Goal: Contribute content

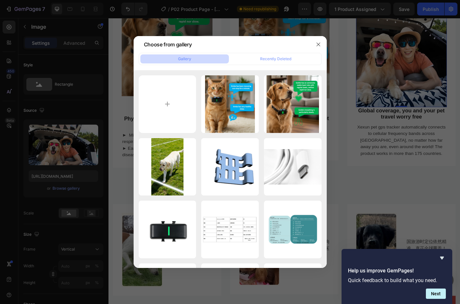
scroll to position [225, 0]
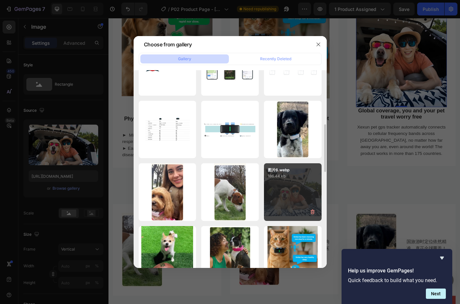
click at [279, 181] on div "图片6.webp 186.44 kb" at bounding box center [293, 192] width 58 height 58
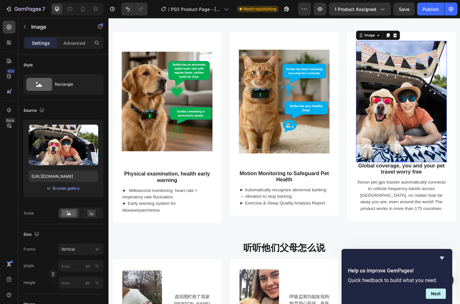
scroll to position [515, 0]
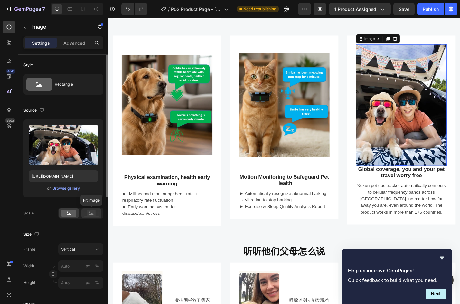
click at [93, 212] on rect at bounding box center [91, 213] width 8 height 6
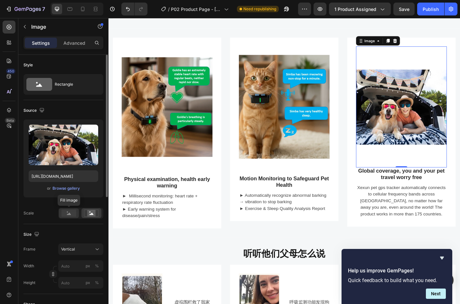
click at [71, 212] on rect at bounding box center [68, 213] width 15 height 7
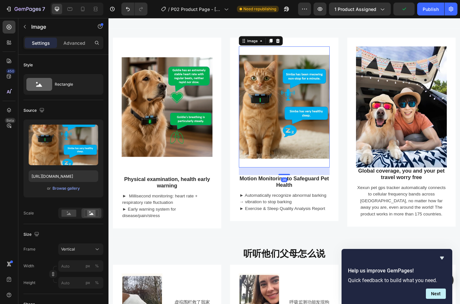
click at [299, 136] on img at bounding box center [302, 115] width 100 height 133
click at [70, 213] on icon at bounding box center [69, 213] width 4 height 2
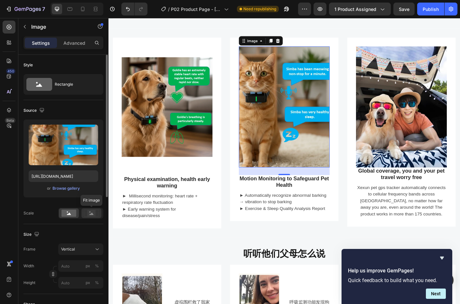
click at [89, 210] on rect at bounding box center [91, 213] width 8 height 6
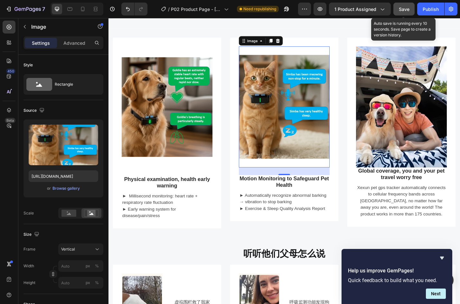
click at [409, 11] on span "Save" at bounding box center [404, 8] width 11 height 5
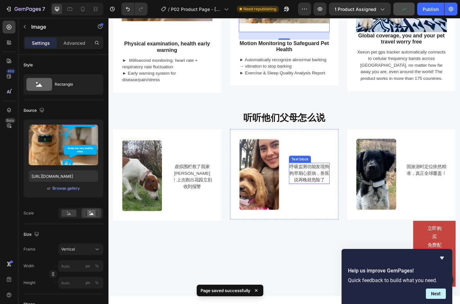
scroll to position [676, 0]
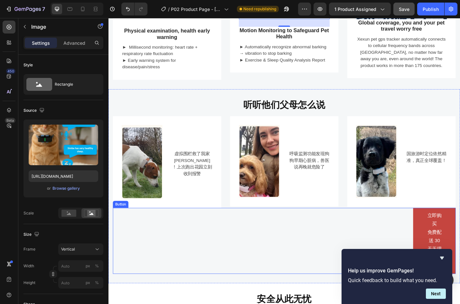
click at [139, 267] on div "立即购买 免费配送 30天无理由退款保证 Button" at bounding box center [301, 263] width 377 height 73
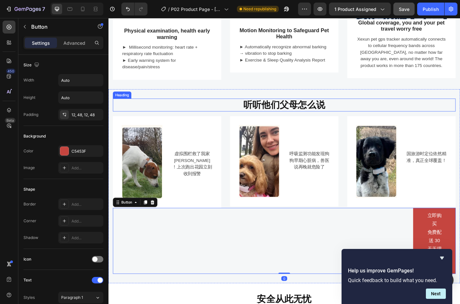
click at [266, 112] on h2 "听听他们父母怎么说" at bounding box center [301, 114] width 377 height 14
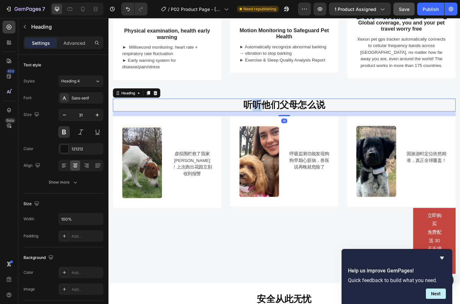
click at [266, 112] on h2 "听听他们父母怎么说" at bounding box center [301, 114] width 377 height 14
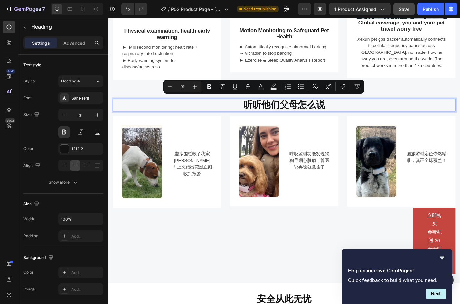
click at [258, 111] on p "听听他们父母怎么说" at bounding box center [301, 113] width 375 height 13
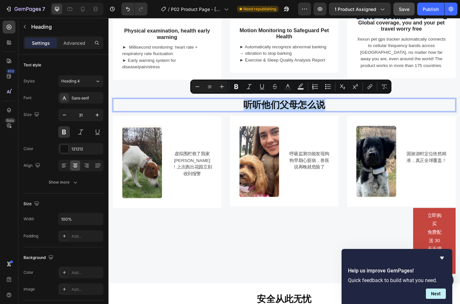
drag, startPoint x: 257, startPoint y: 111, endPoint x: 336, endPoint y: 110, distance: 78.6
click at [336, 110] on p "听听他们父母怎么说" at bounding box center [301, 113] width 375 height 13
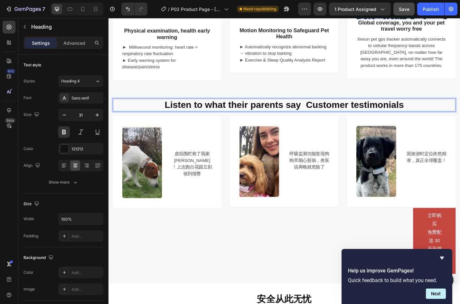
click at [220, 116] on p "Listen to what their parents say Customer testimonials" at bounding box center [301, 113] width 375 height 13
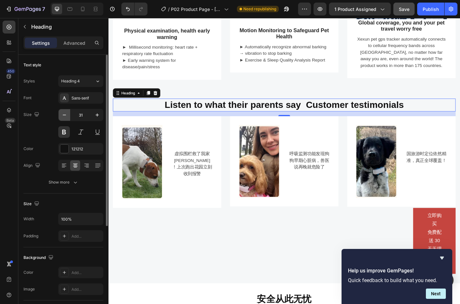
click at [61, 116] on icon "button" at bounding box center [64, 115] width 6 height 6
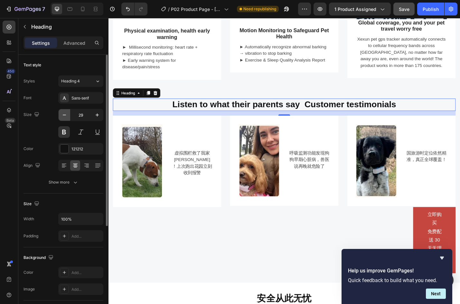
click at [61, 116] on icon "button" at bounding box center [64, 115] width 6 height 6
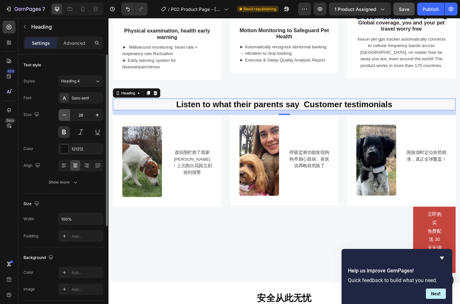
click at [61, 116] on icon "button" at bounding box center [64, 115] width 6 height 6
type input "27"
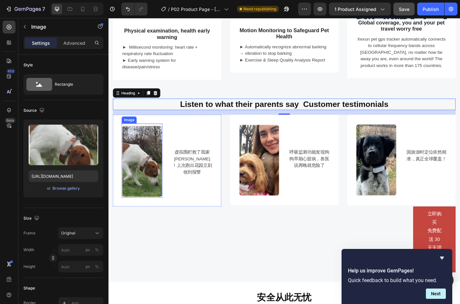
click at [144, 179] on img at bounding box center [145, 174] width 45 height 81
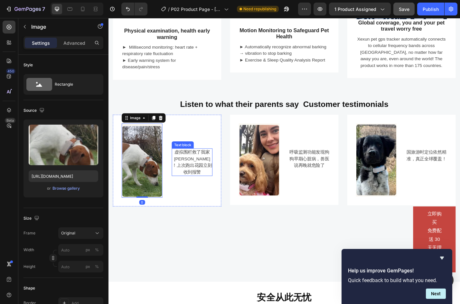
click at [192, 172] on p "虚拟围栏救了我家[PERSON_NAME]！上次跑出花园立刻收到报警" at bounding box center [200, 176] width 43 height 29
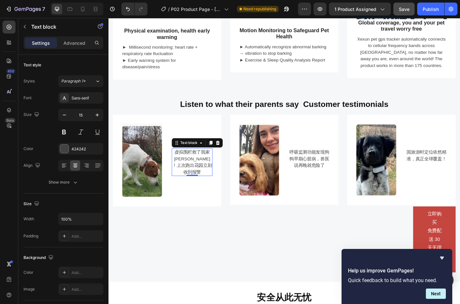
click at [192, 167] on p "虚拟围栏救了我家[PERSON_NAME]！上次跑出花园立刻收到报警" at bounding box center [200, 176] width 43 height 29
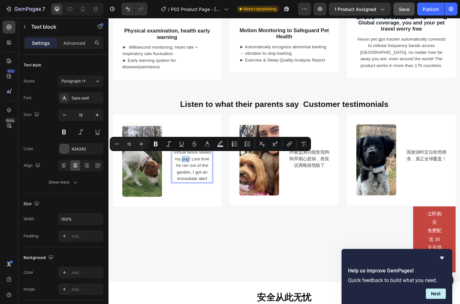
drag, startPoint x: 188, startPoint y: 171, endPoint x: 196, endPoint y: 172, distance: 7.8
click at [196, 172] on p "Virtual fence saved my pug! Last time he ran out of the garden, I got an immedi…" at bounding box center [200, 180] width 43 height 36
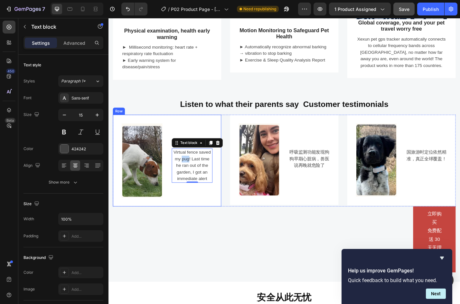
click at [204, 212] on div "Virtual fence saved my pug! Last time he ran out of the garden, I got an immedi…" at bounding box center [200, 174] width 45 height 81
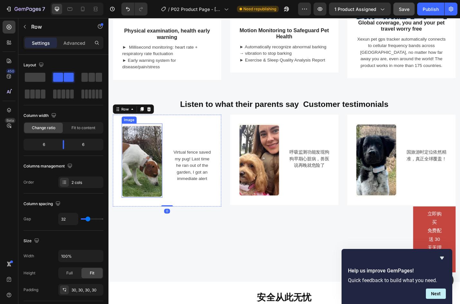
click at [157, 178] on img at bounding box center [145, 174] width 45 height 81
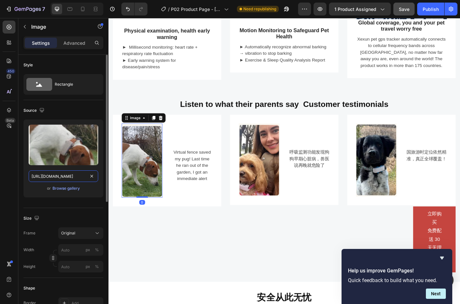
click at [61, 178] on input "[URL][DOMAIN_NAME]" at bounding box center [64, 176] width 70 height 12
click at [63, 189] on div "Browse gallery" at bounding box center [65, 188] width 27 height 6
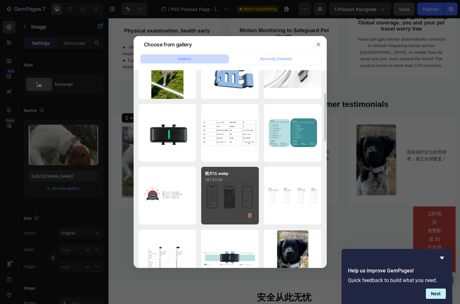
scroll to position [0, 0]
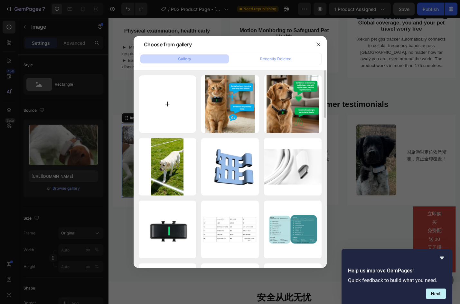
click at [168, 112] on input "file" at bounding box center [168, 104] width 58 height 58
type input "C:\fakepath\狗佩戴P02跑过围栏.webp"
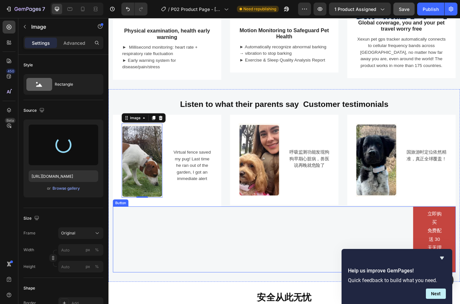
type input "[URL][DOMAIN_NAME]"
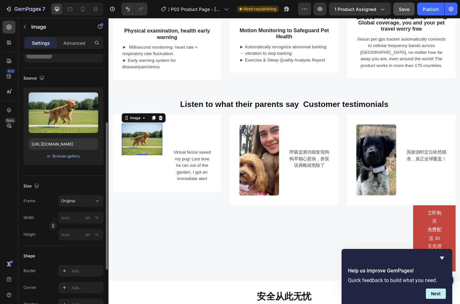
scroll to position [64, 0]
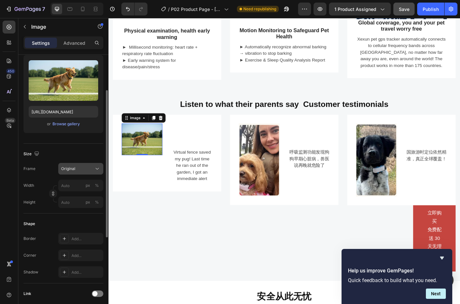
click at [81, 170] on div "Original" at bounding box center [77, 169] width 32 height 6
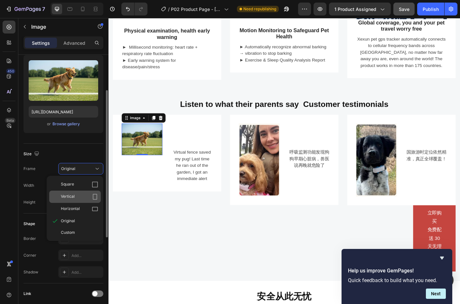
click at [78, 193] on div "Vertical" at bounding box center [75, 197] width 52 height 12
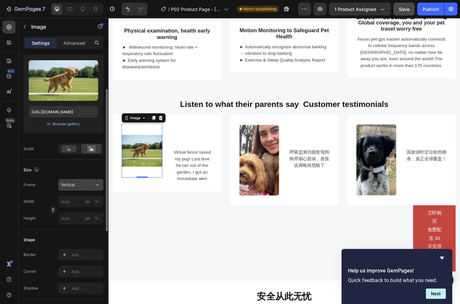
click at [81, 180] on button "Vertical" at bounding box center [80, 185] width 45 height 12
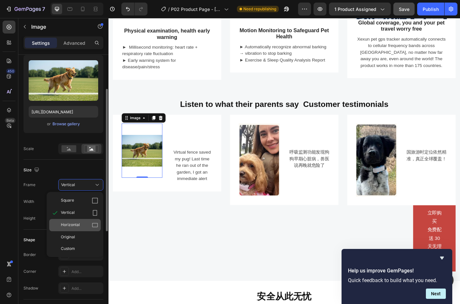
click at [83, 223] on div "Horizontal" at bounding box center [79, 225] width 37 height 6
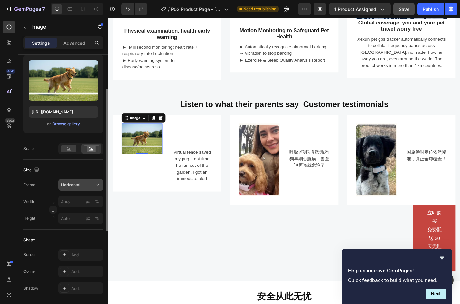
click at [76, 185] on span "Horizontal" at bounding box center [70, 185] width 19 height 6
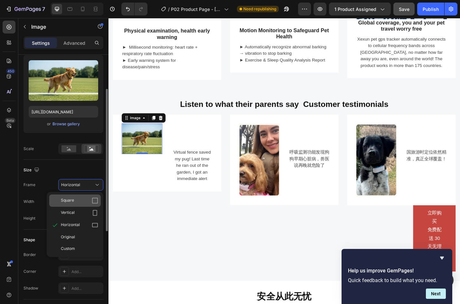
click at [76, 204] on div "Square" at bounding box center [75, 200] width 52 height 12
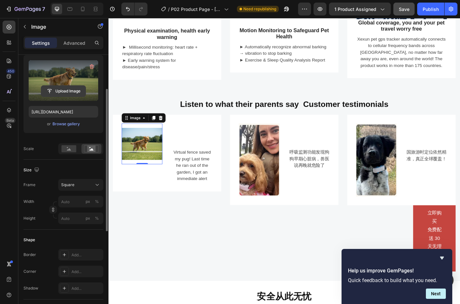
click at [64, 85] on button "Upload Image" at bounding box center [63, 91] width 45 height 12
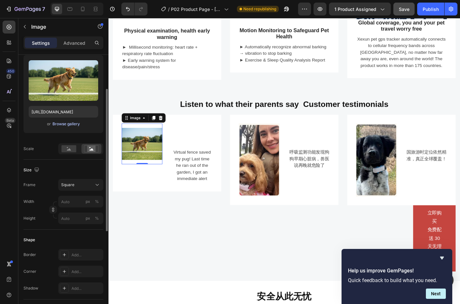
click at [66, 126] on div "Browse gallery" at bounding box center [65, 124] width 27 height 6
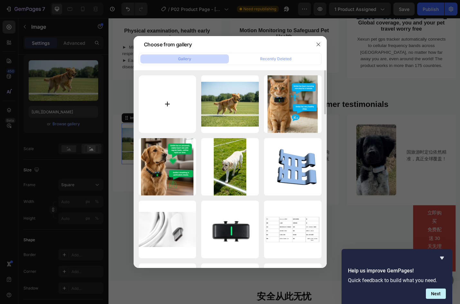
click at [174, 106] on input "file" at bounding box center [168, 104] width 58 height 58
type input "C:\fakepath\狗佩戴P02跑过围栏(1).webp"
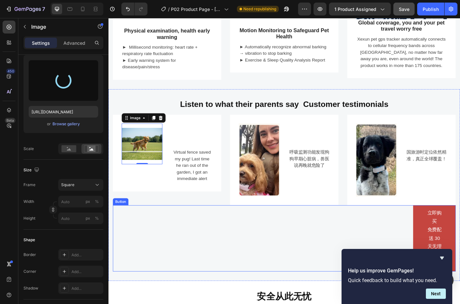
type input "[URL][DOMAIN_NAME]"
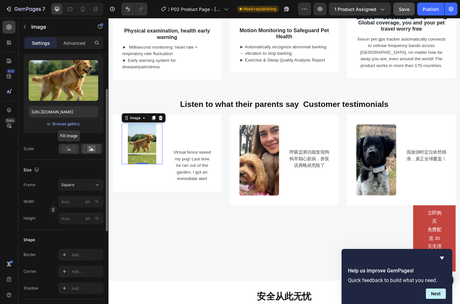
click at [74, 148] on rect at bounding box center [68, 148] width 15 height 7
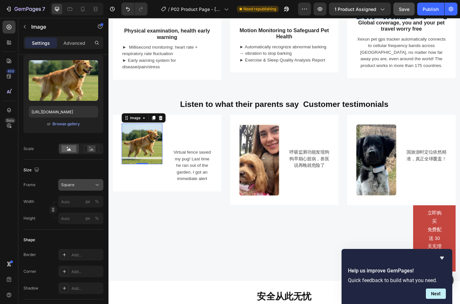
click at [90, 187] on div "Square" at bounding box center [77, 185] width 32 height 6
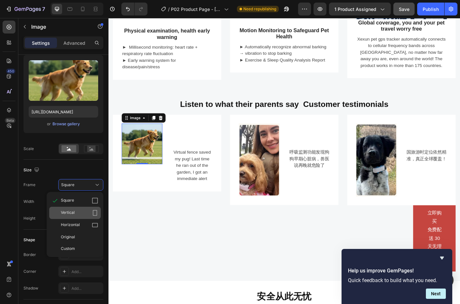
click at [71, 214] on span "Vertical" at bounding box center [68, 213] width 14 height 6
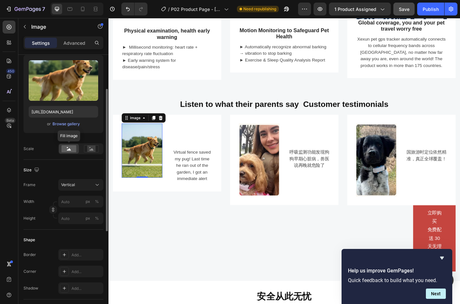
click at [76, 146] on rect at bounding box center [68, 148] width 15 height 7
click at [93, 146] on rect at bounding box center [91, 149] width 8 height 6
click at [70, 149] on icon at bounding box center [69, 149] width 4 height 2
click at [154, 187] on img at bounding box center [145, 164] width 45 height 60
click at [76, 183] on div "Vertical" at bounding box center [77, 185] width 32 height 6
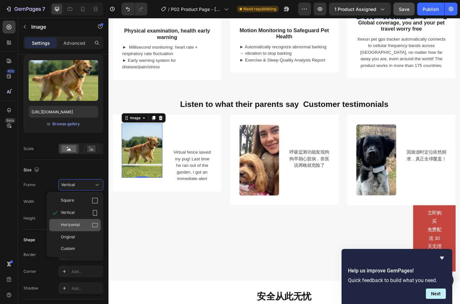
click at [82, 229] on div "Horizontal" at bounding box center [75, 225] width 52 height 12
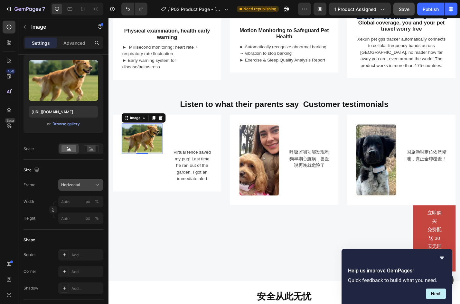
click at [82, 188] on button "Horizontal" at bounding box center [80, 185] width 45 height 12
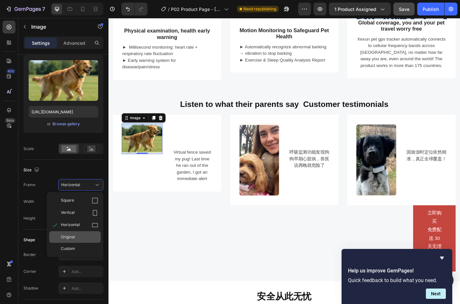
click at [80, 234] on div "Original" at bounding box center [79, 237] width 37 height 6
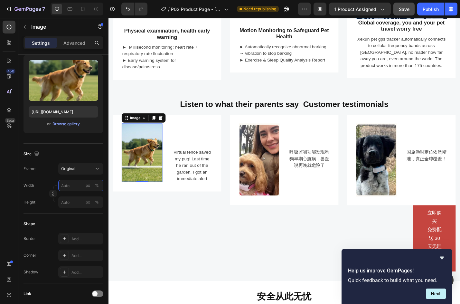
click at [83, 186] on input "px %" at bounding box center [80, 186] width 45 height 12
click at [89, 165] on button "Original" at bounding box center [80, 169] width 45 height 12
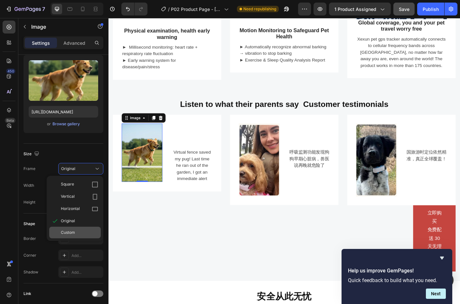
click at [80, 233] on div "Custom" at bounding box center [79, 233] width 37 height 6
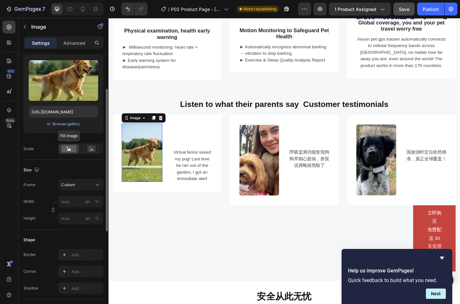
click at [71, 146] on rect at bounding box center [68, 148] width 15 height 7
click at [53, 208] on icon "button" at bounding box center [53, 209] width 5 height 5
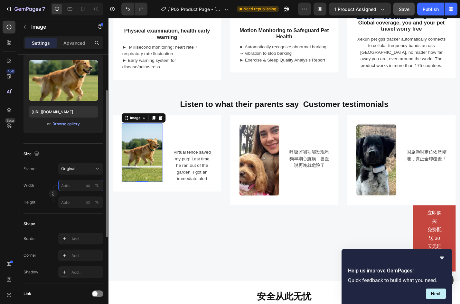
click at [74, 181] on input "px %" at bounding box center [80, 186] width 45 height 12
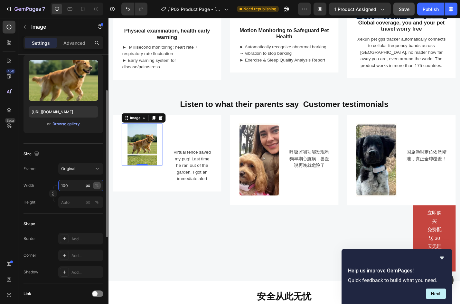
type input "100"
click at [94, 184] on button "%" at bounding box center [97, 186] width 8 height 8
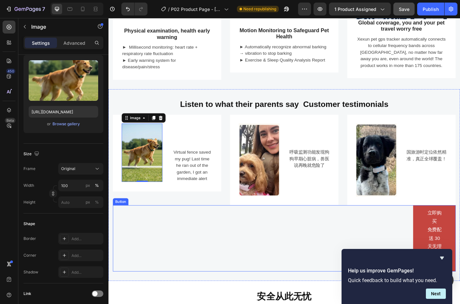
click at [181, 270] on div "立即购买 免费配送 30天无理由退款保证 Button" at bounding box center [301, 260] width 377 height 73
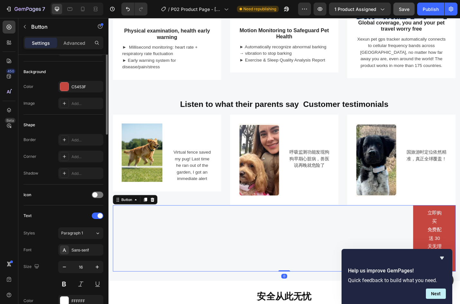
scroll to position [0, 0]
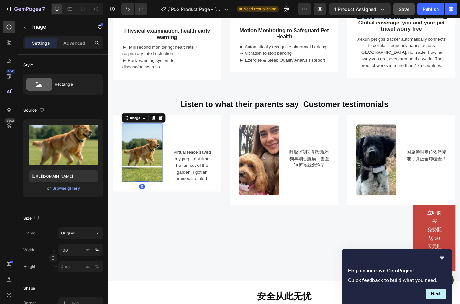
click at [153, 160] on img at bounding box center [145, 166] width 45 height 64
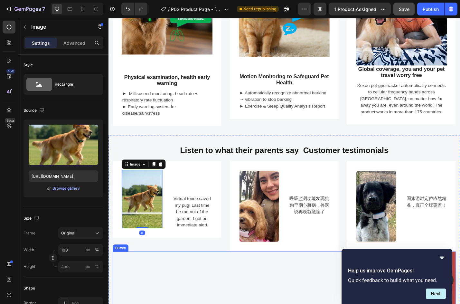
scroll to position [644, 0]
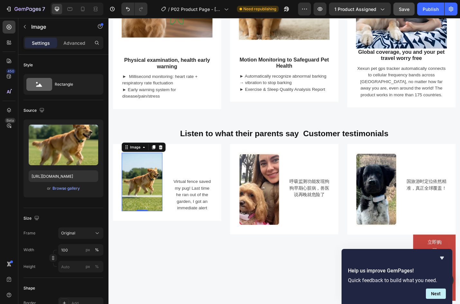
click at [150, 206] on img at bounding box center [145, 198] width 45 height 64
click at [207, 200] on p "Virtual fence saved my pug! Last time he ran out of the garden, I got an immedi…" at bounding box center [200, 212] width 43 height 36
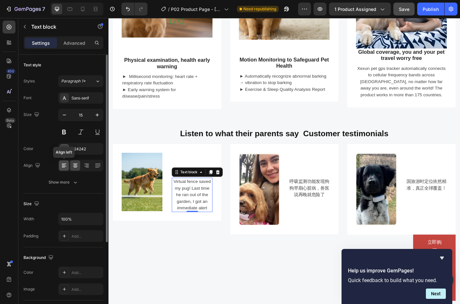
click at [62, 161] on div at bounding box center [64, 165] width 10 height 10
click at [77, 165] on icon at bounding box center [75, 165] width 6 height 6
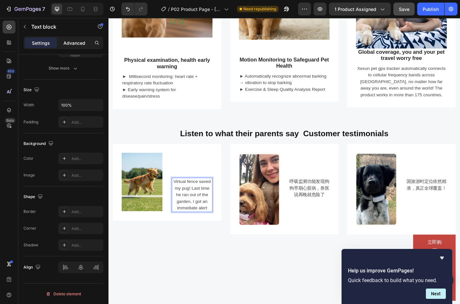
click at [81, 43] on p "Advanced" at bounding box center [74, 43] width 22 height 7
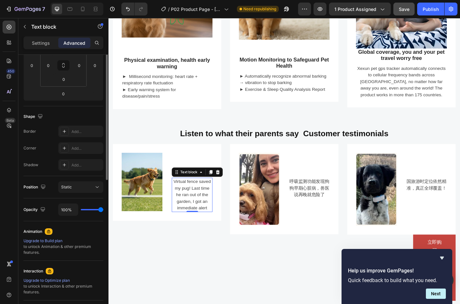
scroll to position [17, 0]
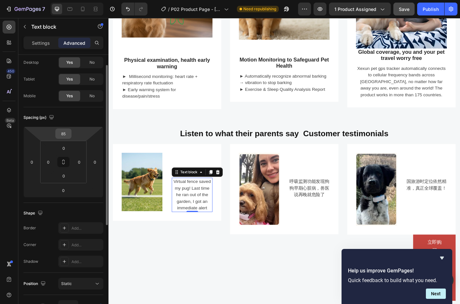
click at [63, 134] on input "85" at bounding box center [63, 134] width 13 height 10
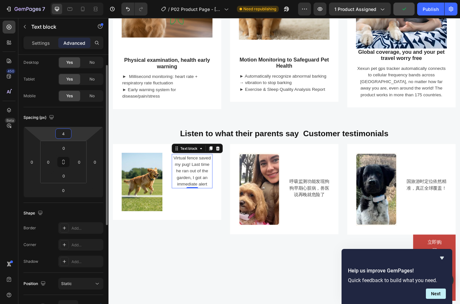
type input "45"
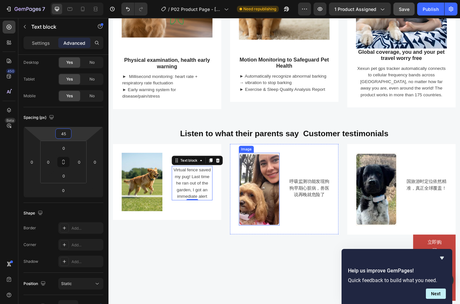
click at [275, 194] on img at bounding box center [274, 206] width 45 height 80
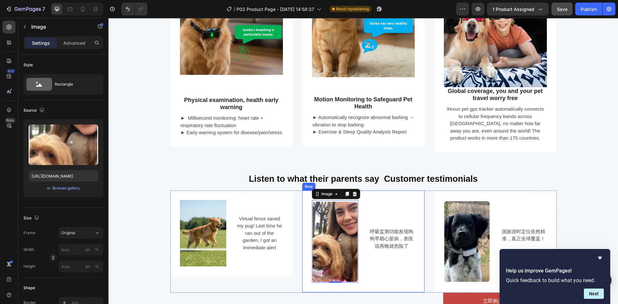
scroll to position [612, 0]
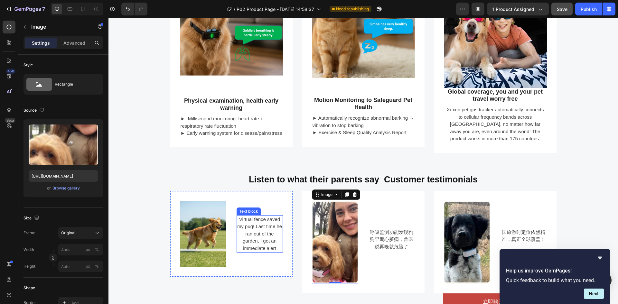
click at [243, 228] on p "Virtual fence saved my pug! Last time he ran out of the garden, I got an immedi…" at bounding box center [259, 234] width 45 height 36
click at [319, 240] on img at bounding box center [335, 242] width 46 height 83
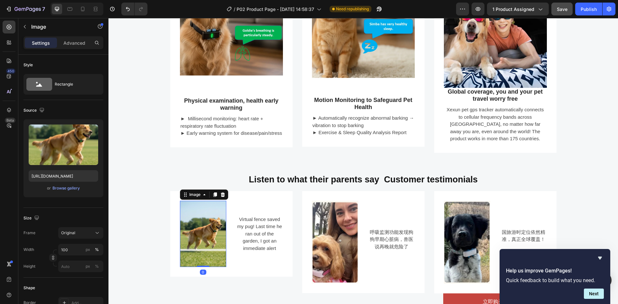
click at [214, 231] on img at bounding box center [203, 234] width 46 height 66
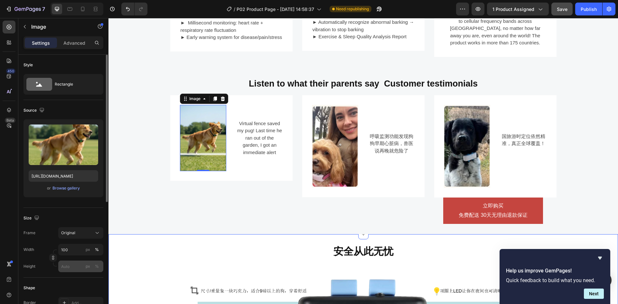
scroll to position [708, 0]
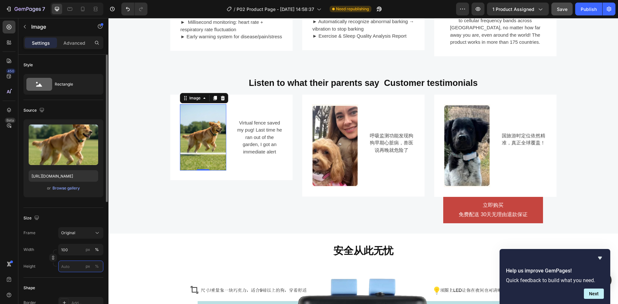
click at [71, 269] on input "px %" at bounding box center [80, 267] width 45 height 12
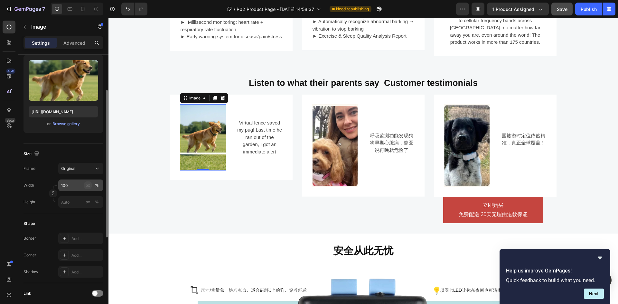
click at [87, 187] on div "px" at bounding box center [88, 186] width 5 height 6
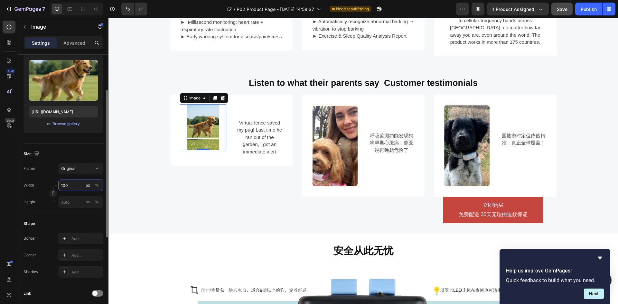
click at [80, 187] on input "100" at bounding box center [80, 186] width 45 height 12
type input "1"
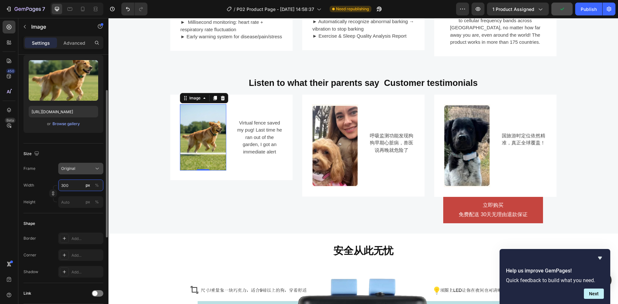
type input "300"
click at [81, 172] on button "Original" at bounding box center [80, 169] width 45 height 12
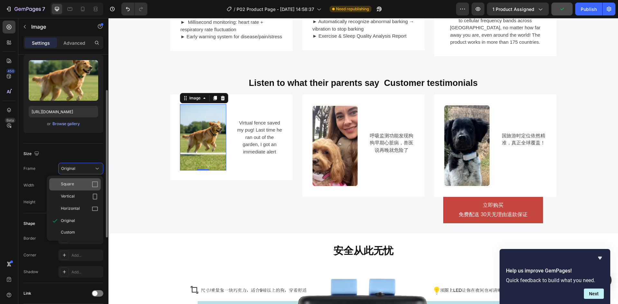
click at [69, 187] on span "Square" at bounding box center [67, 184] width 13 height 6
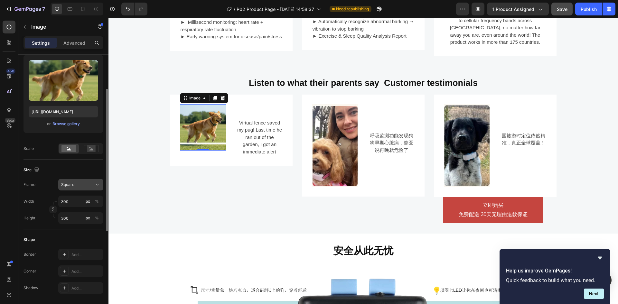
click at [75, 185] on div "Square" at bounding box center [77, 185] width 32 height 6
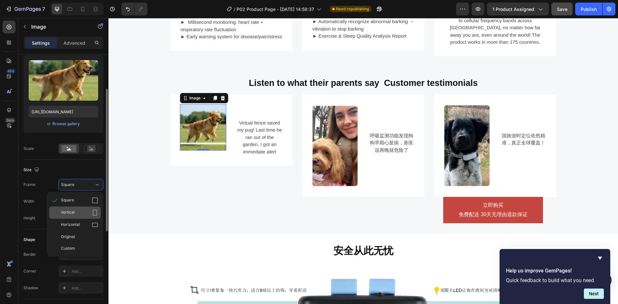
click at [71, 212] on span "Vertical" at bounding box center [68, 213] width 14 height 6
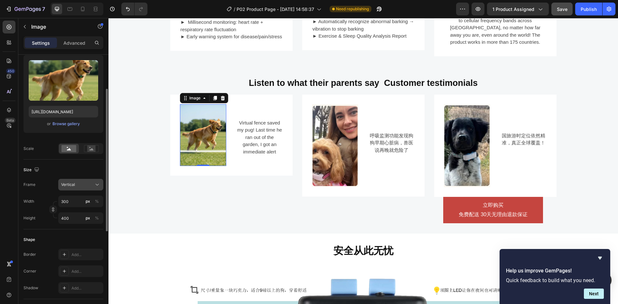
click at [87, 183] on div "Vertical" at bounding box center [77, 185] width 32 height 6
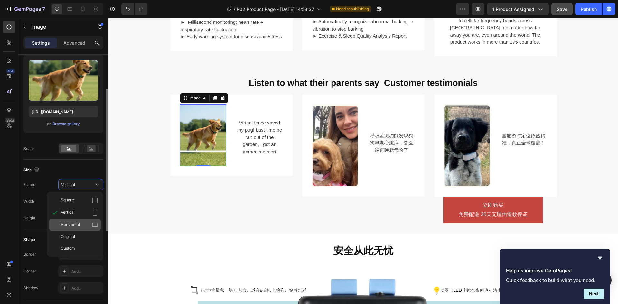
click at [63, 227] on span "Horizontal" at bounding box center [70, 225] width 19 height 6
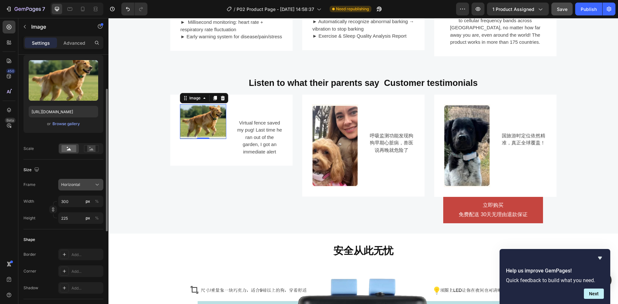
click at [78, 183] on span "Horizontal" at bounding box center [70, 185] width 19 height 6
click at [93, 149] on rect at bounding box center [91, 149] width 8 height 6
click at [76, 186] on span "Horizontal" at bounding box center [70, 185] width 19 height 6
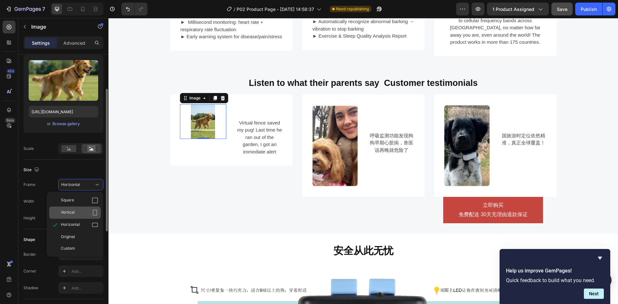
click at [70, 214] on span "Vertical" at bounding box center [68, 213] width 14 height 6
type input "400"
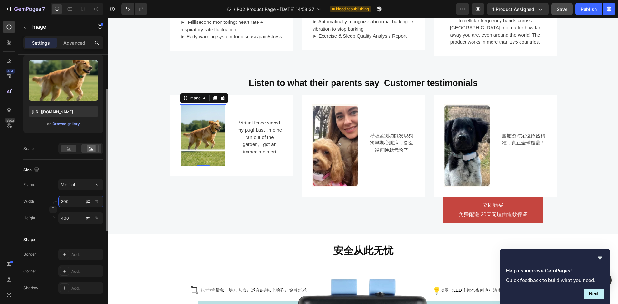
click at [78, 205] on input "300" at bounding box center [80, 202] width 45 height 12
click at [78, 236] on div "Shape" at bounding box center [64, 240] width 80 height 10
click at [65, 218] on input "400" at bounding box center [80, 218] width 45 height 12
type input "0"
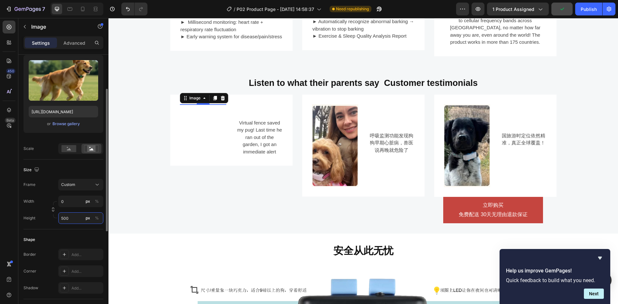
type input "500"
click at [82, 225] on div "Size Frame Custom Width 0 px % Height 500 px %" at bounding box center [64, 195] width 80 height 70
click at [79, 216] on input "500" at bounding box center [80, 218] width 45 height 12
click at [54, 210] on icon "button" at bounding box center [53, 209] width 5 height 5
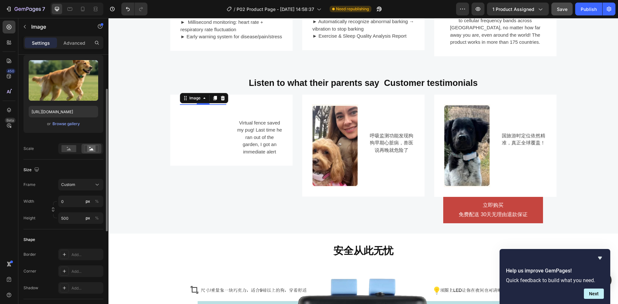
click at [90, 177] on div "Size Frame Custom Width 0 px % Height 500 px %" at bounding box center [64, 195] width 80 height 70
click at [82, 187] on div "Custom" at bounding box center [77, 185] width 32 height 6
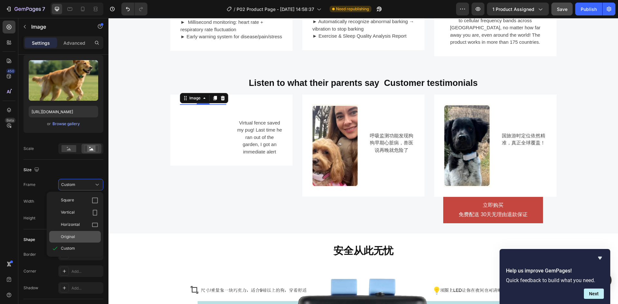
click at [62, 236] on span "Original" at bounding box center [68, 237] width 14 height 6
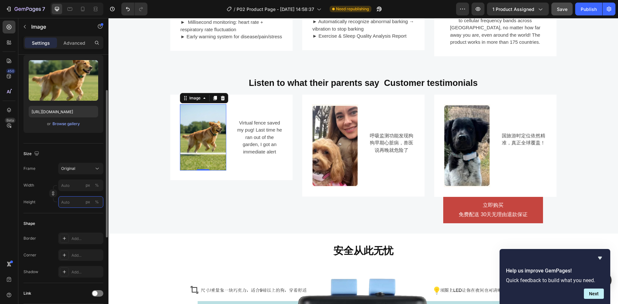
click at [68, 206] on input "px %" at bounding box center [80, 202] width 45 height 12
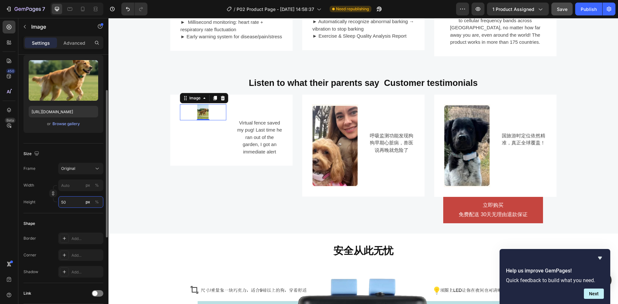
type input "5"
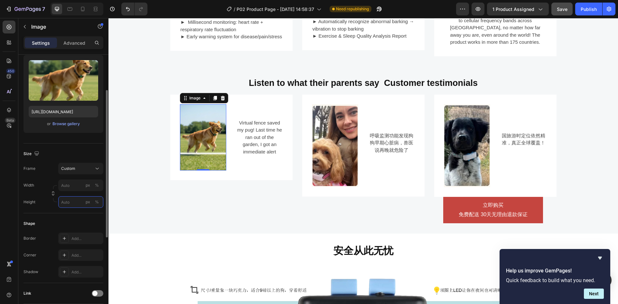
type input "5"
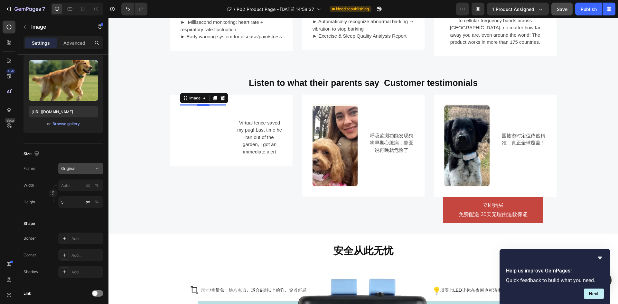
click at [94, 171] on icon at bounding box center [97, 168] width 6 height 6
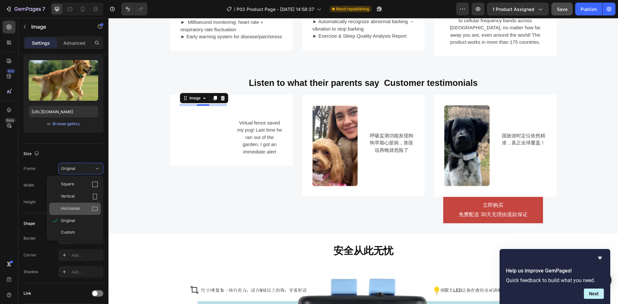
click at [78, 203] on div "Horizontal" at bounding box center [75, 209] width 52 height 12
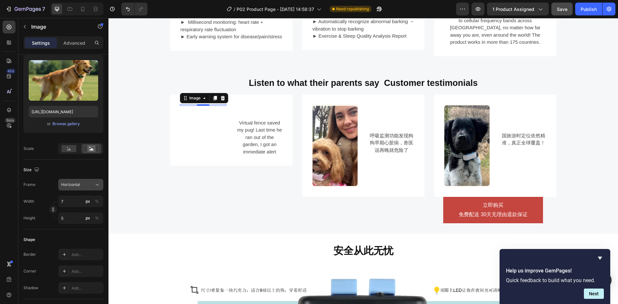
click at [82, 185] on div "Horizontal" at bounding box center [77, 185] width 32 height 6
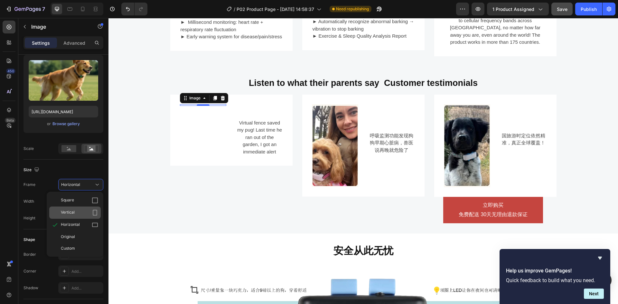
click at [71, 212] on span "Vertical" at bounding box center [68, 213] width 14 height 6
type input "4"
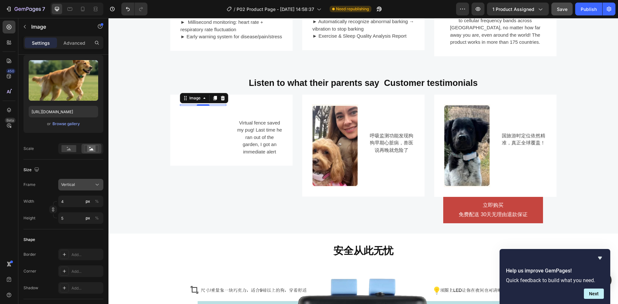
click at [72, 183] on span "Vertical" at bounding box center [68, 185] width 14 height 6
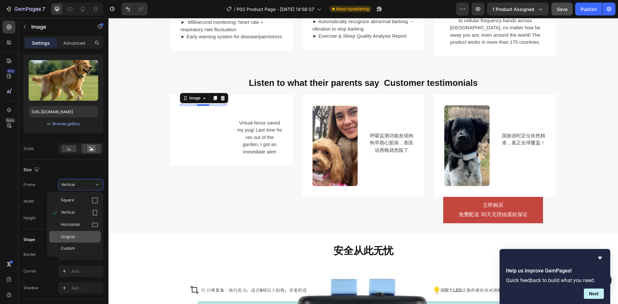
click at [62, 236] on span "Original" at bounding box center [68, 237] width 14 height 6
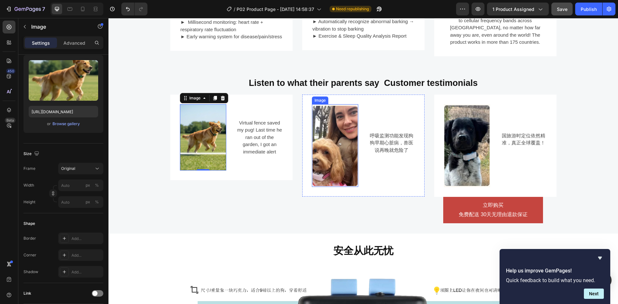
click at [351, 149] on img at bounding box center [335, 145] width 46 height 83
